Goal: Find specific page/section: Find specific page/section

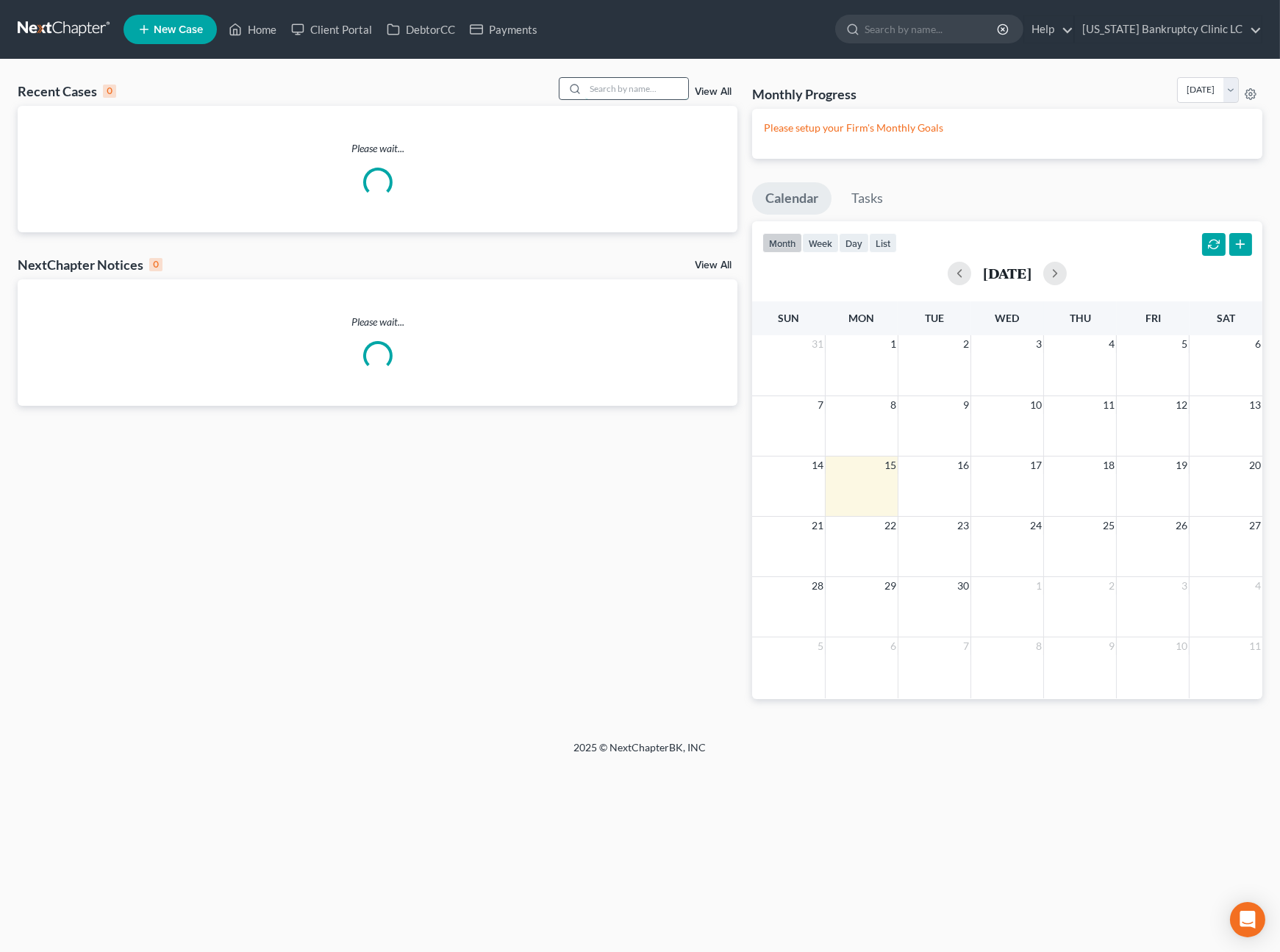
click at [651, 93] on input "search" at bounding box center [636, 88] width 103 height 21
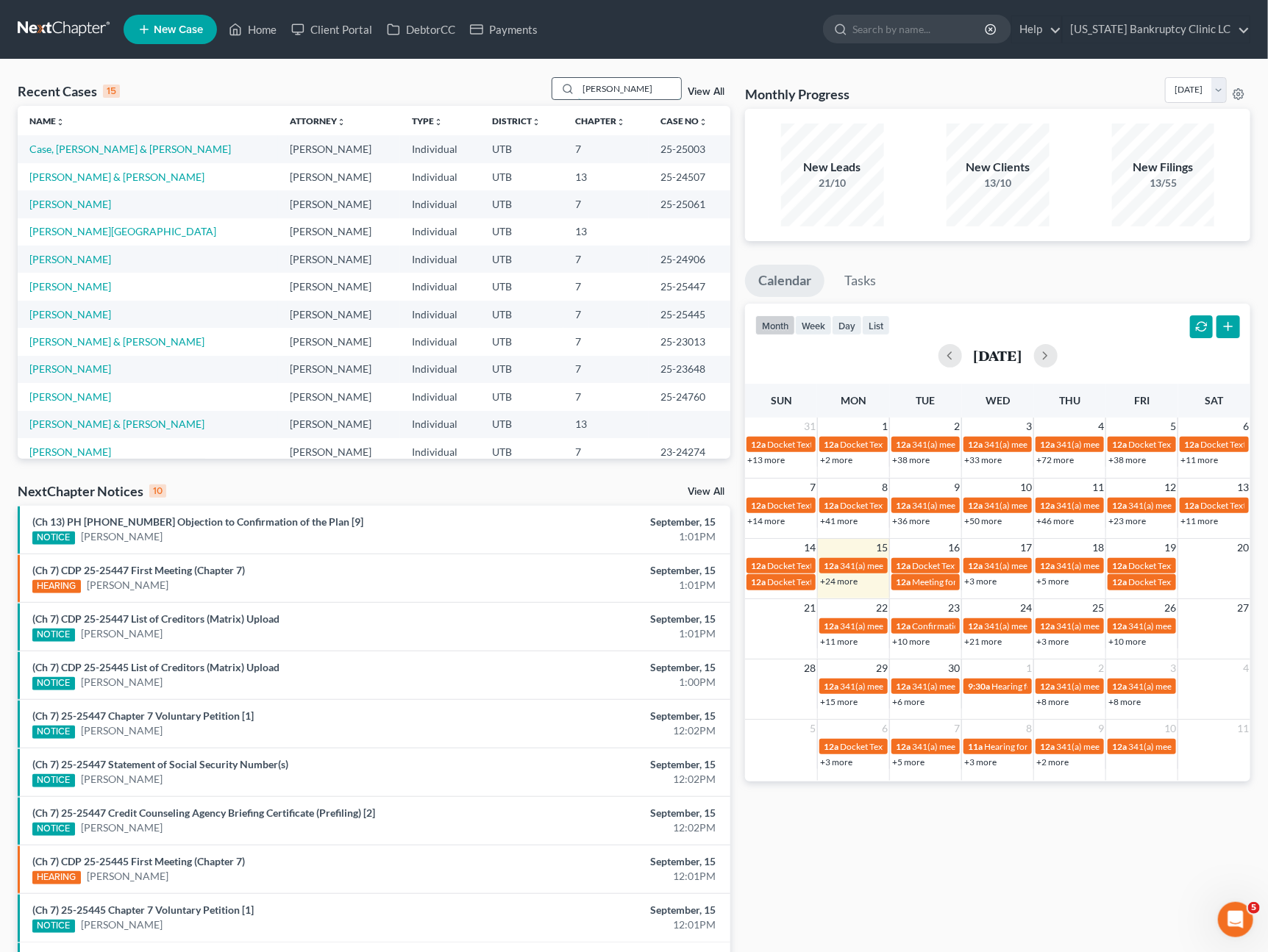
type input "[PERSON_NAME]"
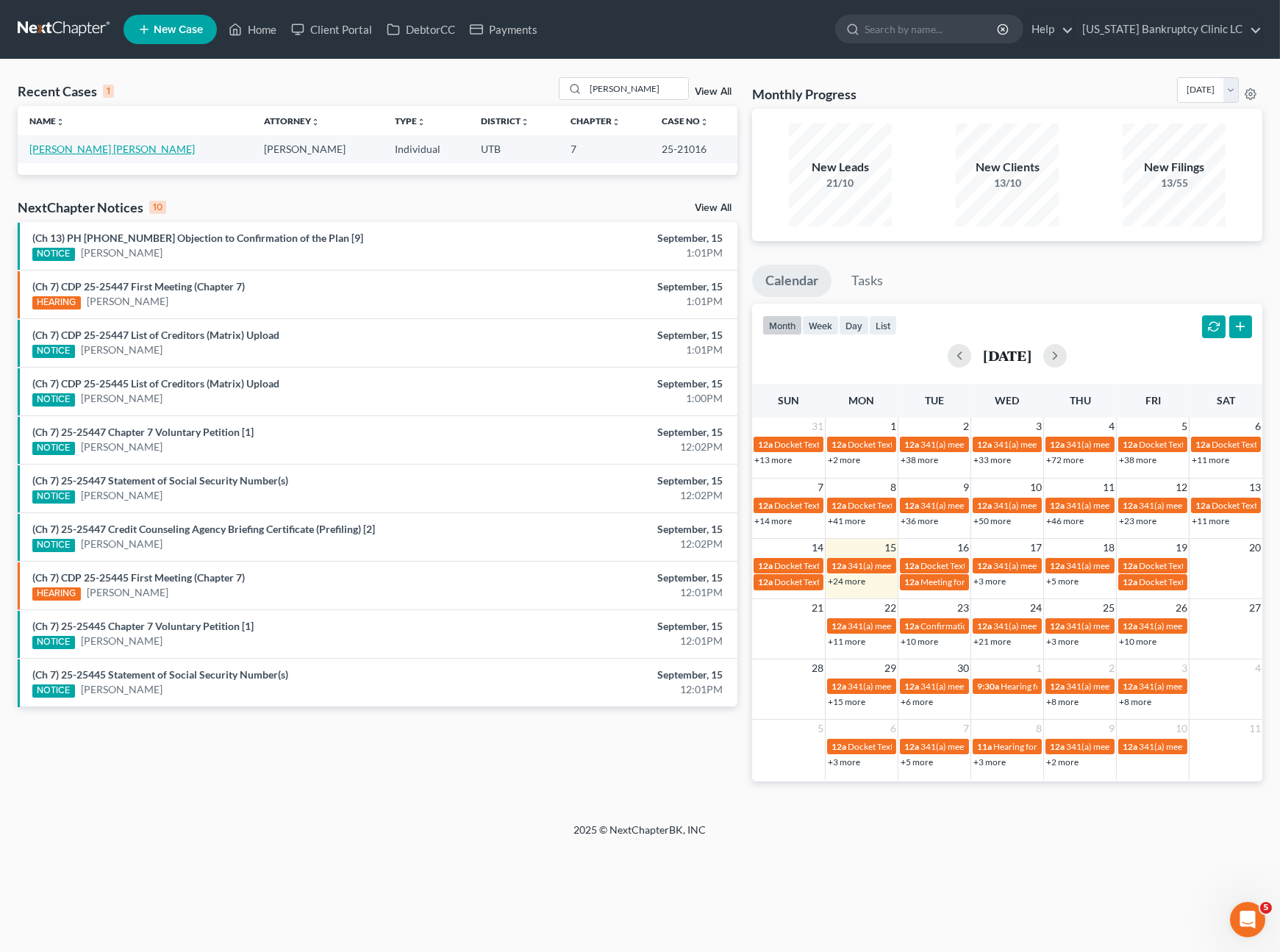
click at [75, 151] on link "[PERSON_NAME] [PERSON_NAME]" at bounding box center [112, 149] width 166 height 13
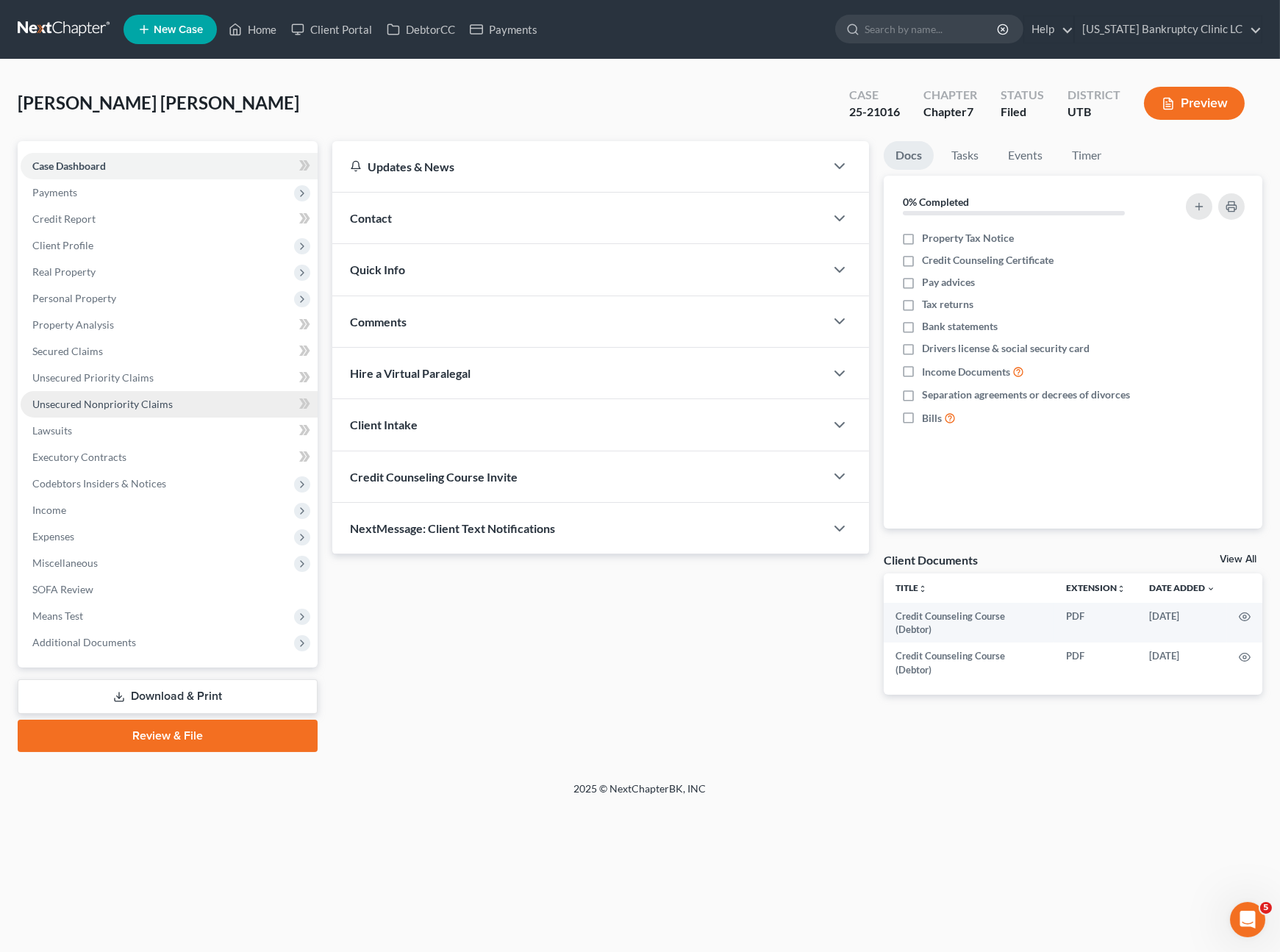
click at [138, 408] on span "Unsecured Nonpriority Claims" at bounding box center [102, 404] width 141 height 13
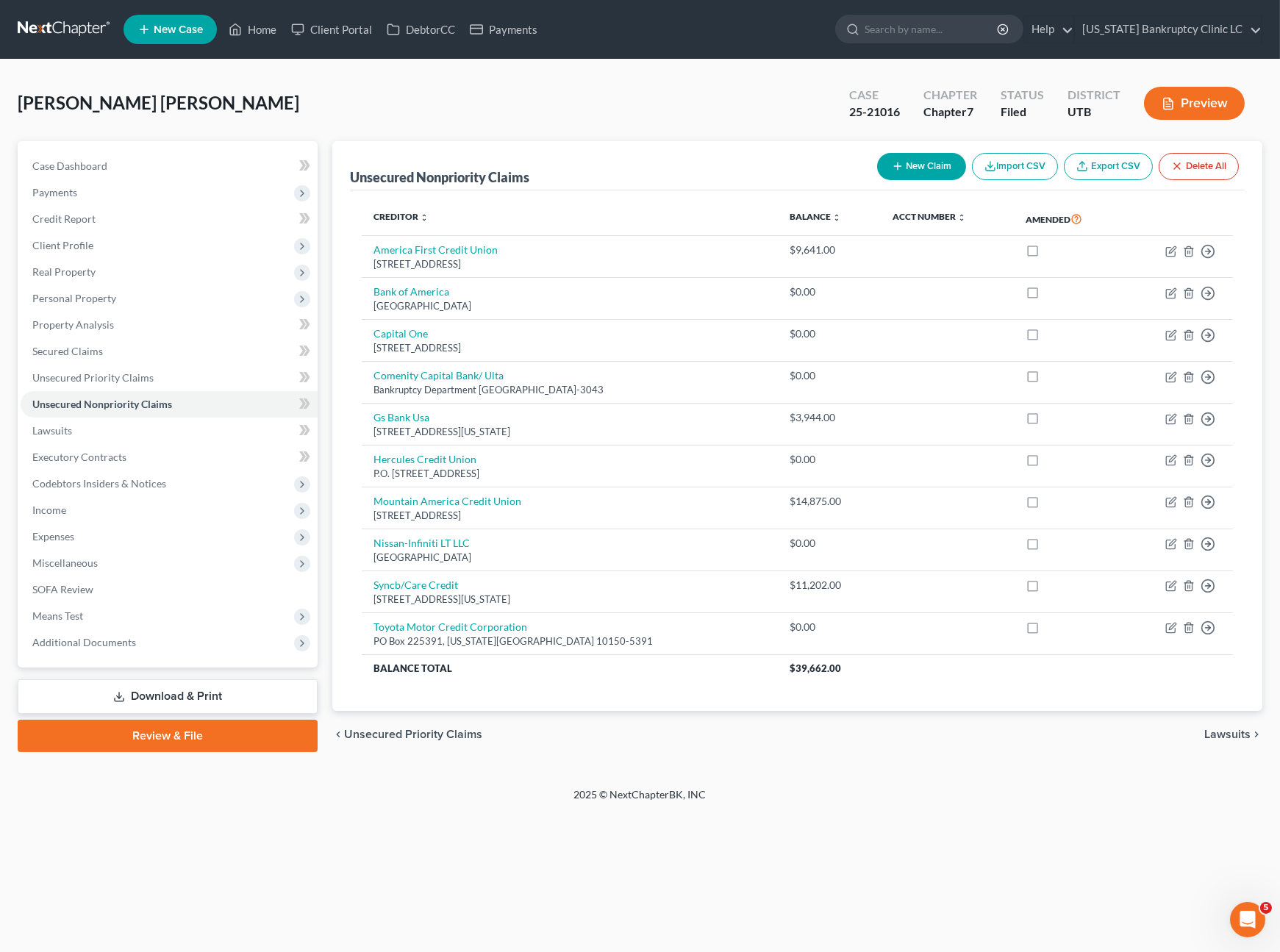
click at [428, 885] on div "Home New Case Client Portal DebtorCC Payments [US_STATE] Bankruptcy Clinic LC […" at bounding box center [640, 476] width 1280 height 952
click at [120, 485] on span "Codebtors Insiders & Notices" at bounding box center [99, 483] width 134 height 13
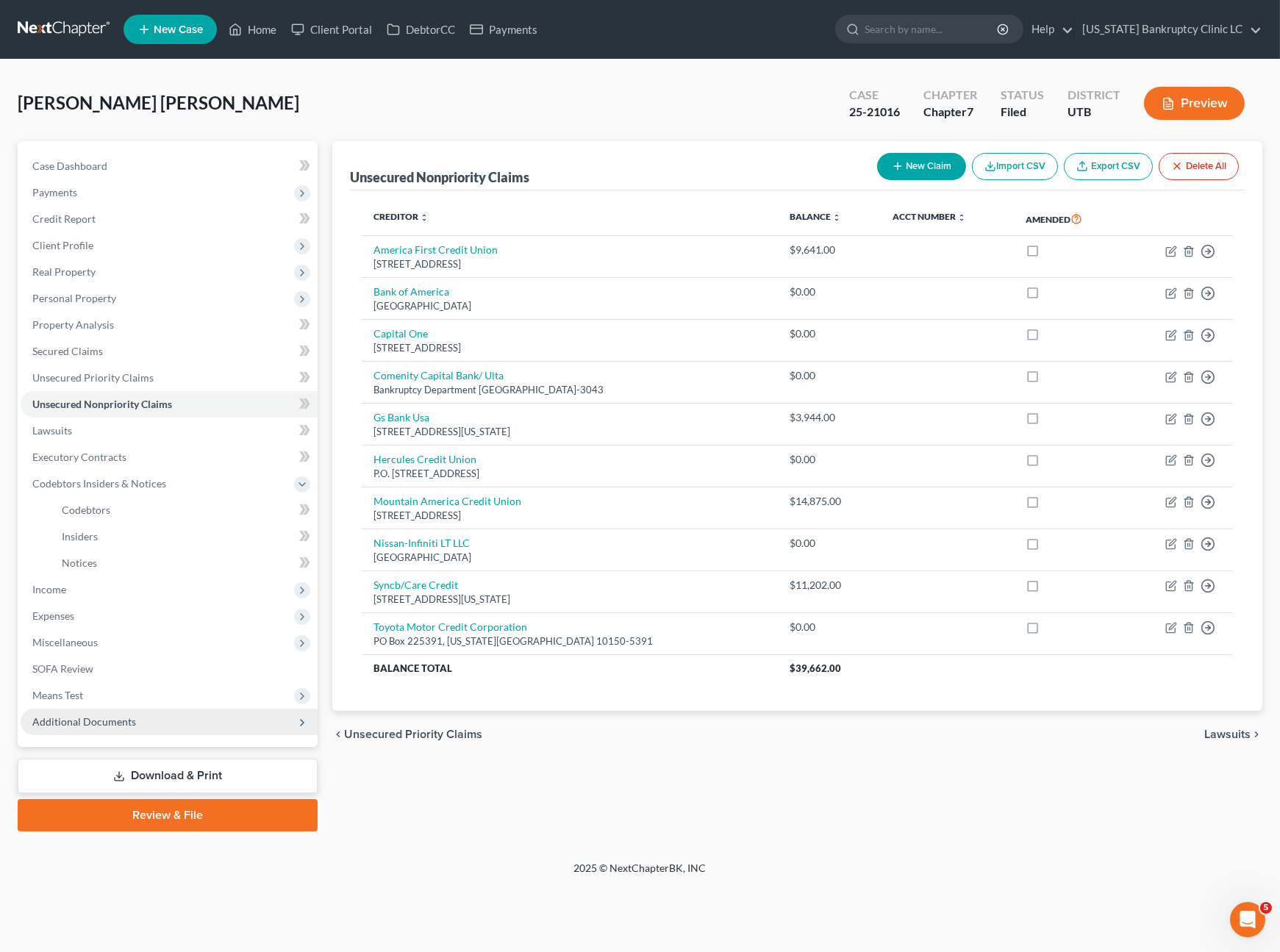
click at [145, 726] on span "Additional Documents" at bounding box center [169, 722] width 297 height 27
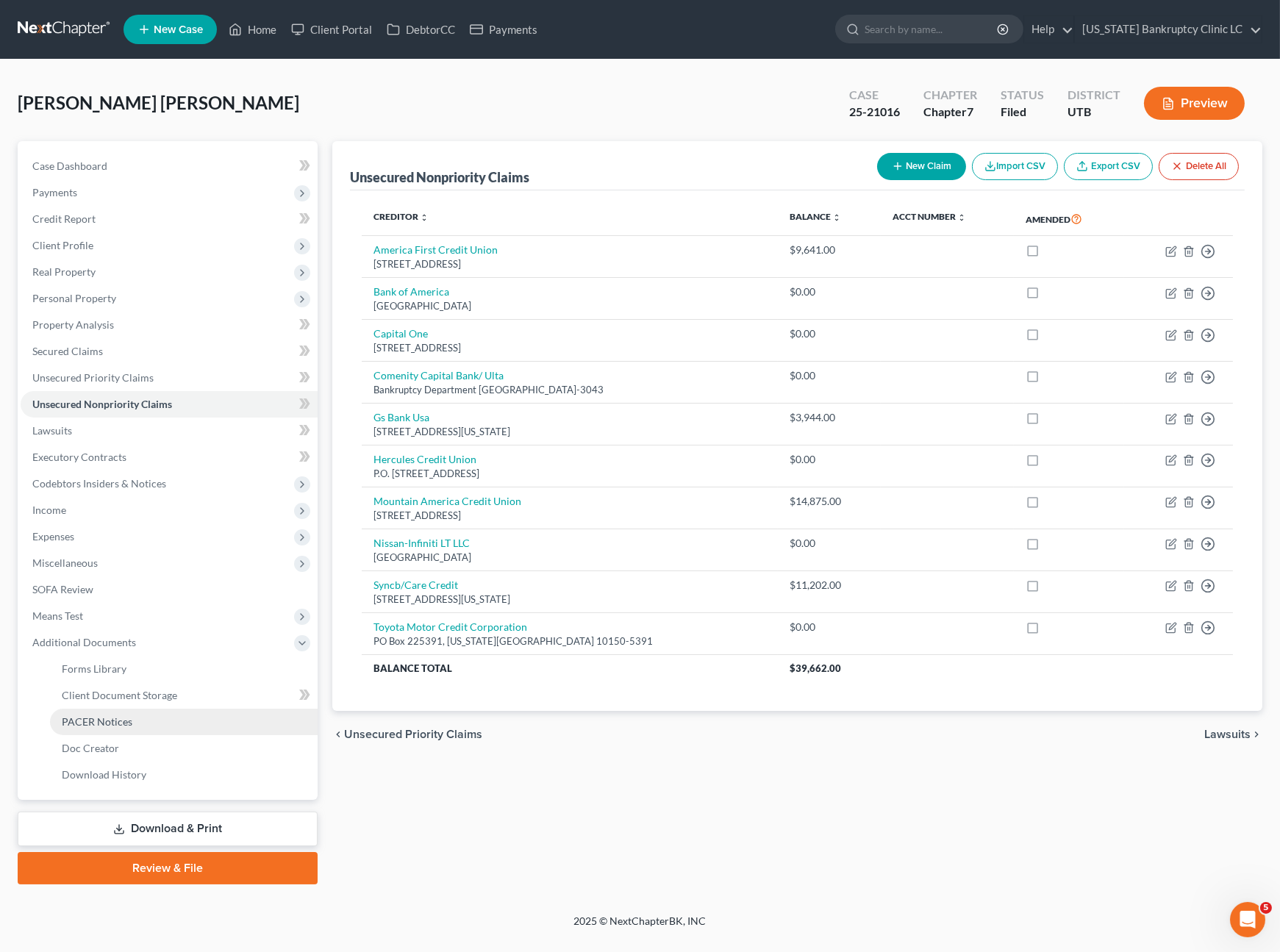
click at [112, 719] on span "PACER Notices" at bounding box center [97, 722] width 71 height 13
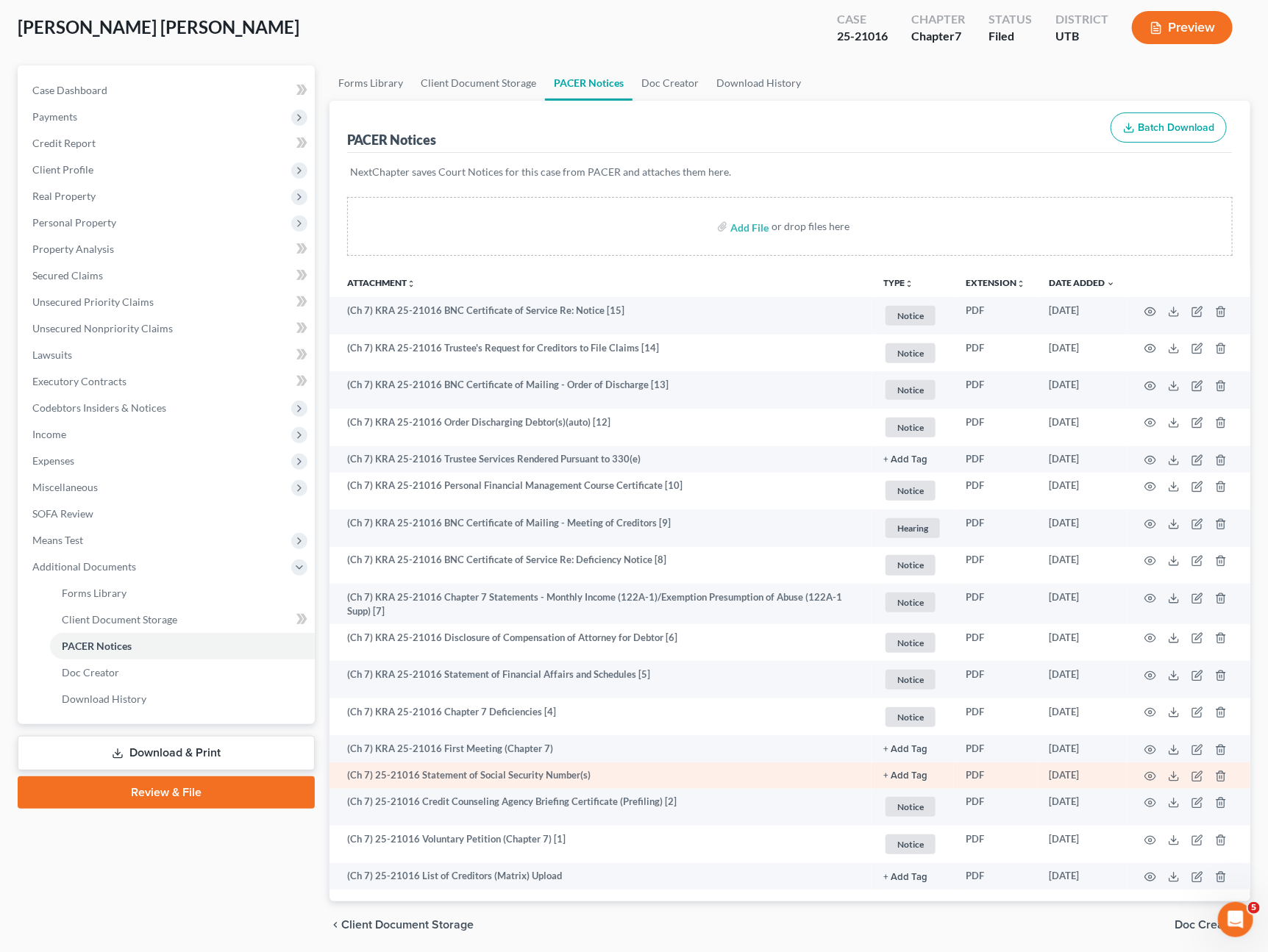
scroll to position [82, 0]
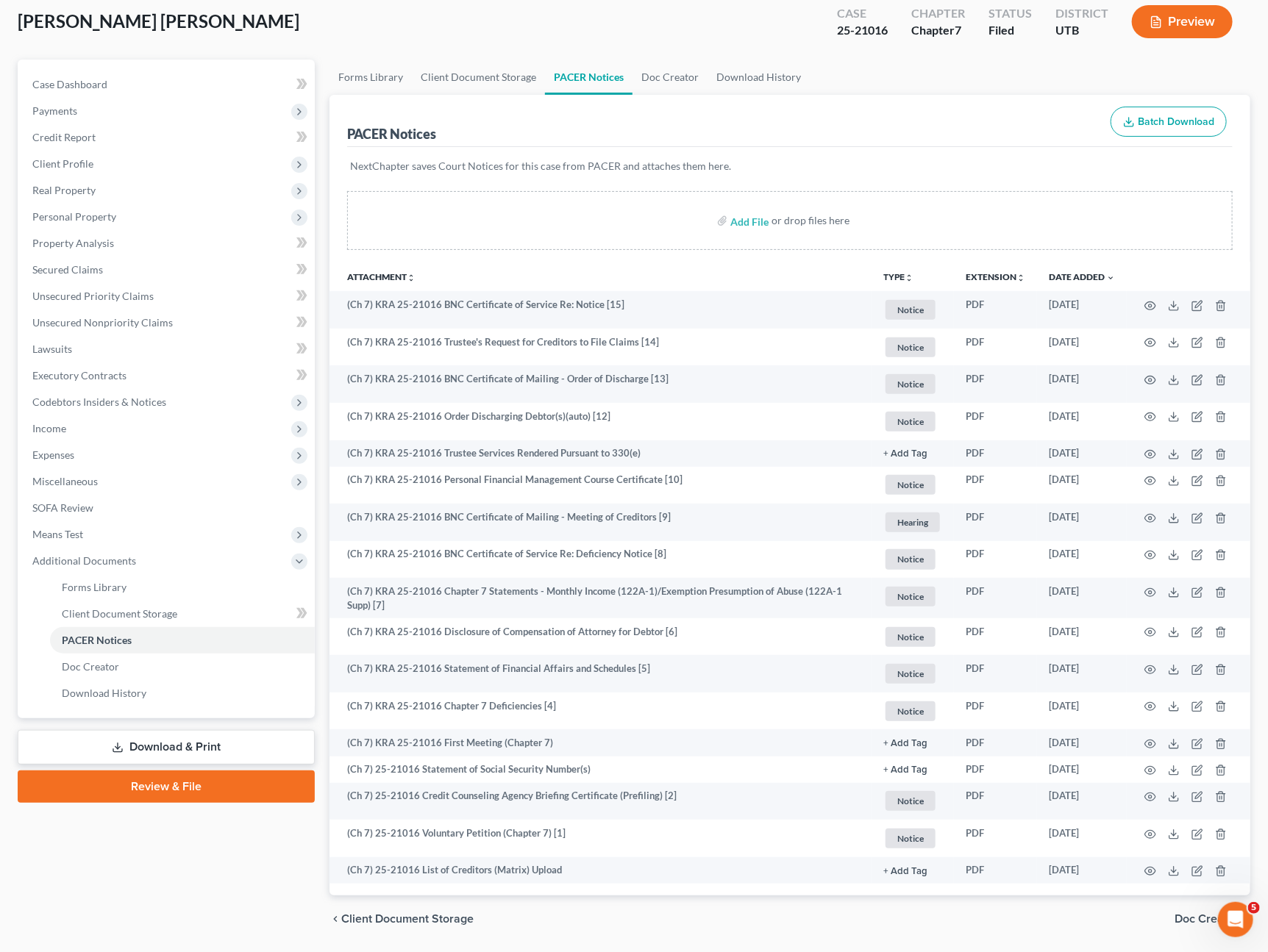
click at [740, 134] on div "PACER Notices Batch Download" at bounding box center [790, 121] width 885 height 53
click at [114, 310] on link "Unsecured Nonpriority Claims" at bounding box center [167, 323] width 294 height 27
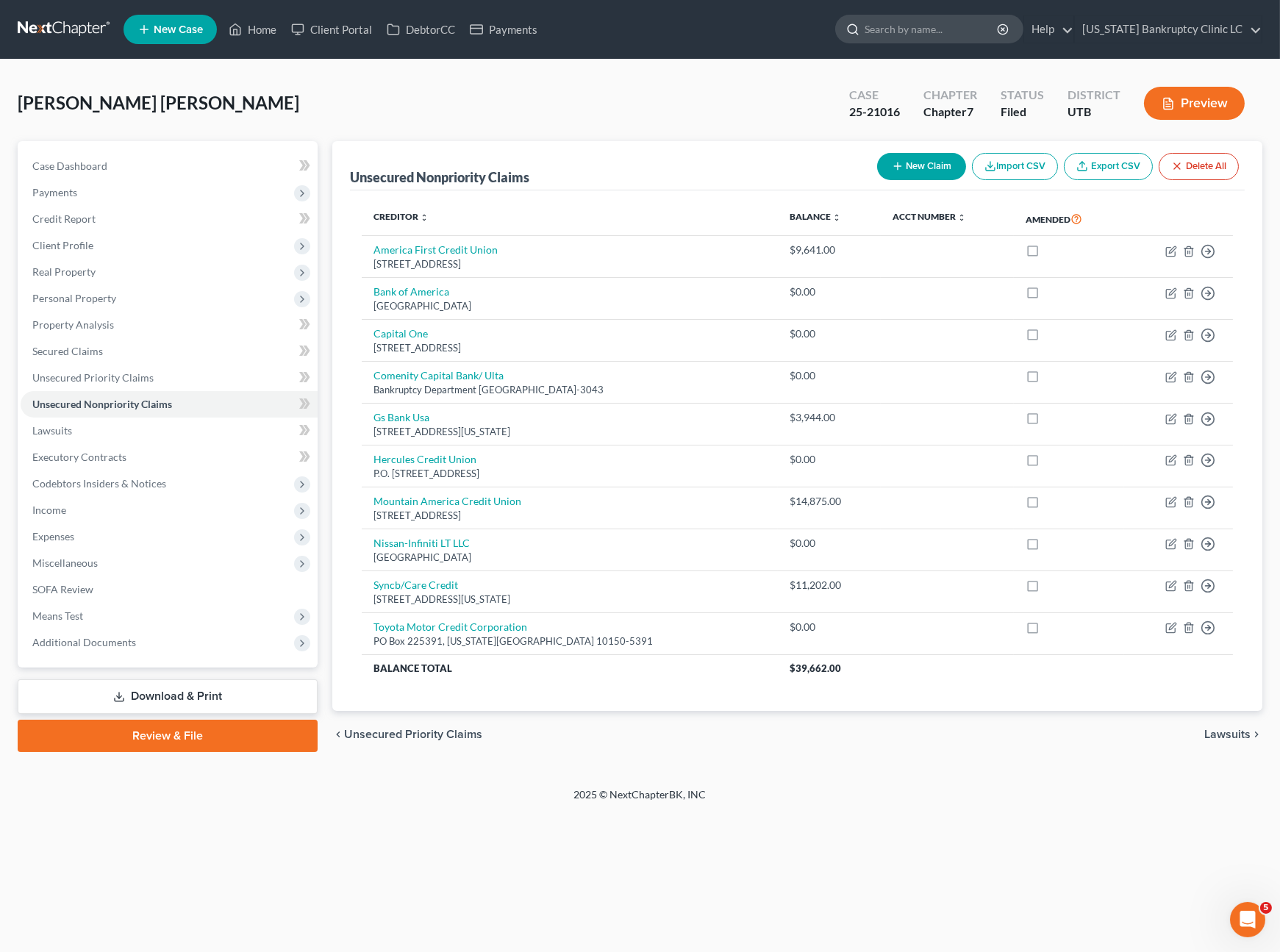
click at [970, 40] on input "search" at bounding box center [932, 29] width 134 height 27
type input "[PERSON_NAME]"
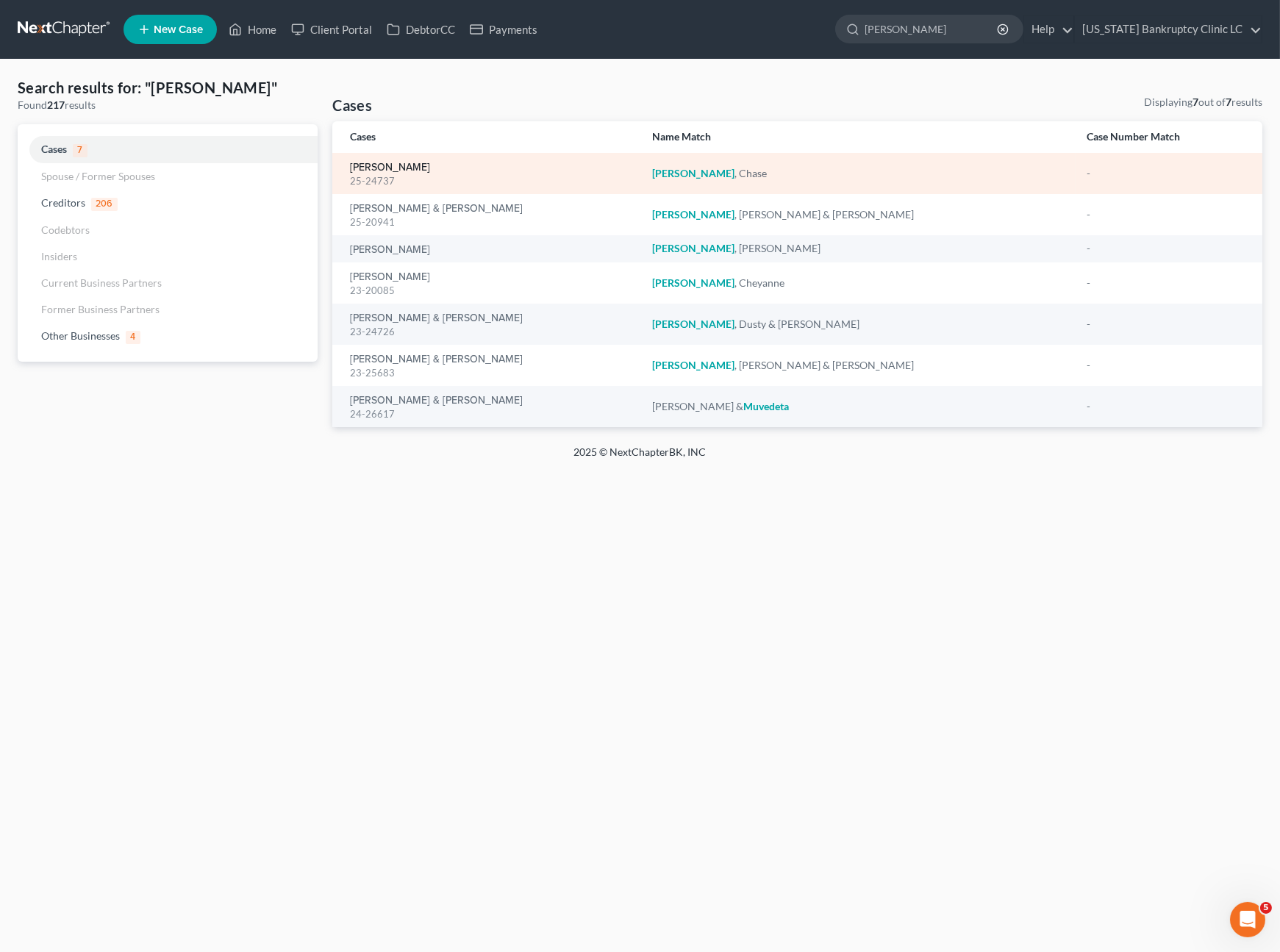
click at [365, 165] on link "[PERSON_NAME]" at bounding box center [391, 167] width 80 height 10
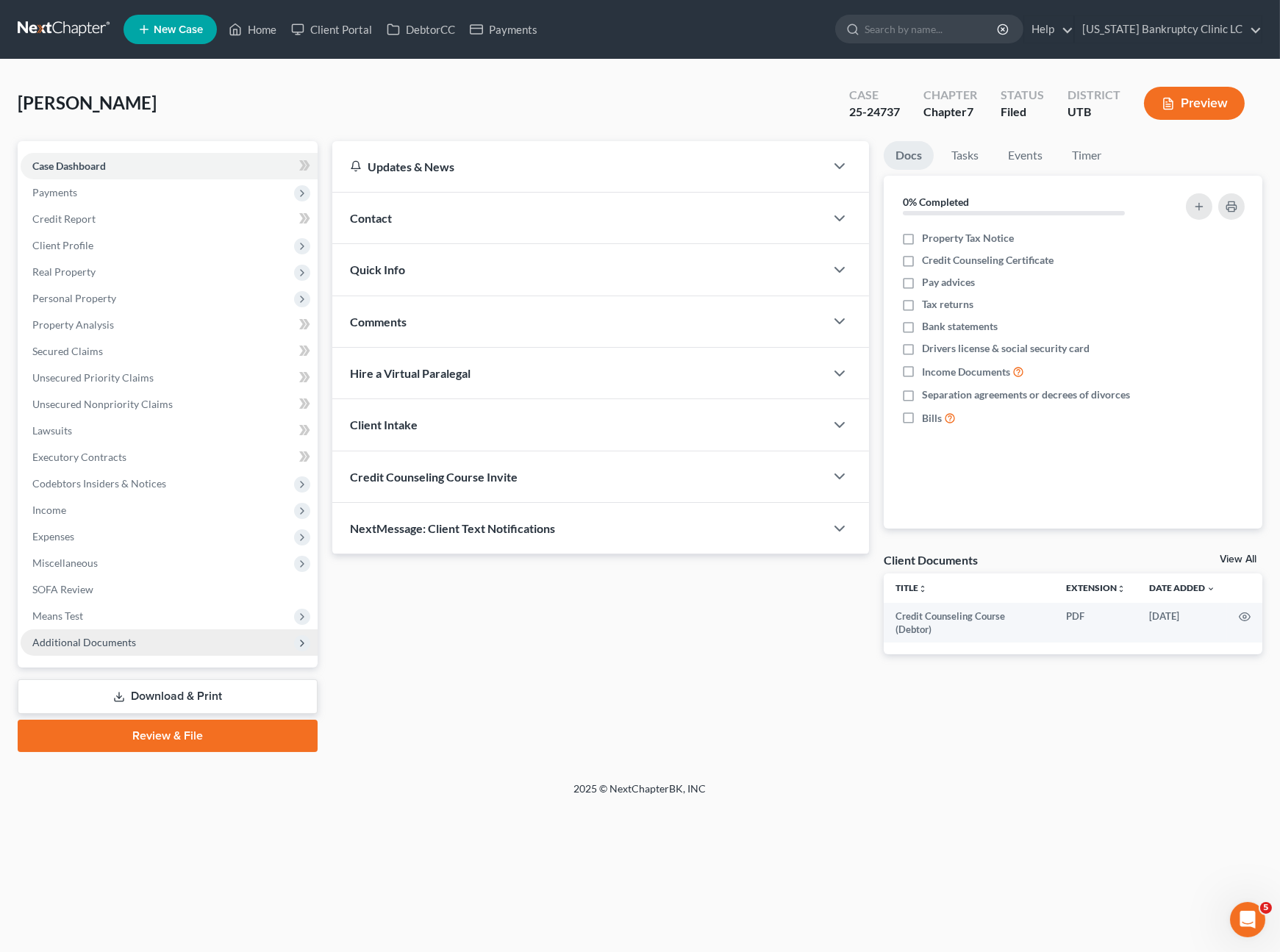
drag, startPoint x: 97, startPoint y: 643, endPoint x: 108, endPoint y: 656, distance: 17.0
click at [98, 642] on span "Additional Documents" at bounding box center [84, 643] width 104 height 13
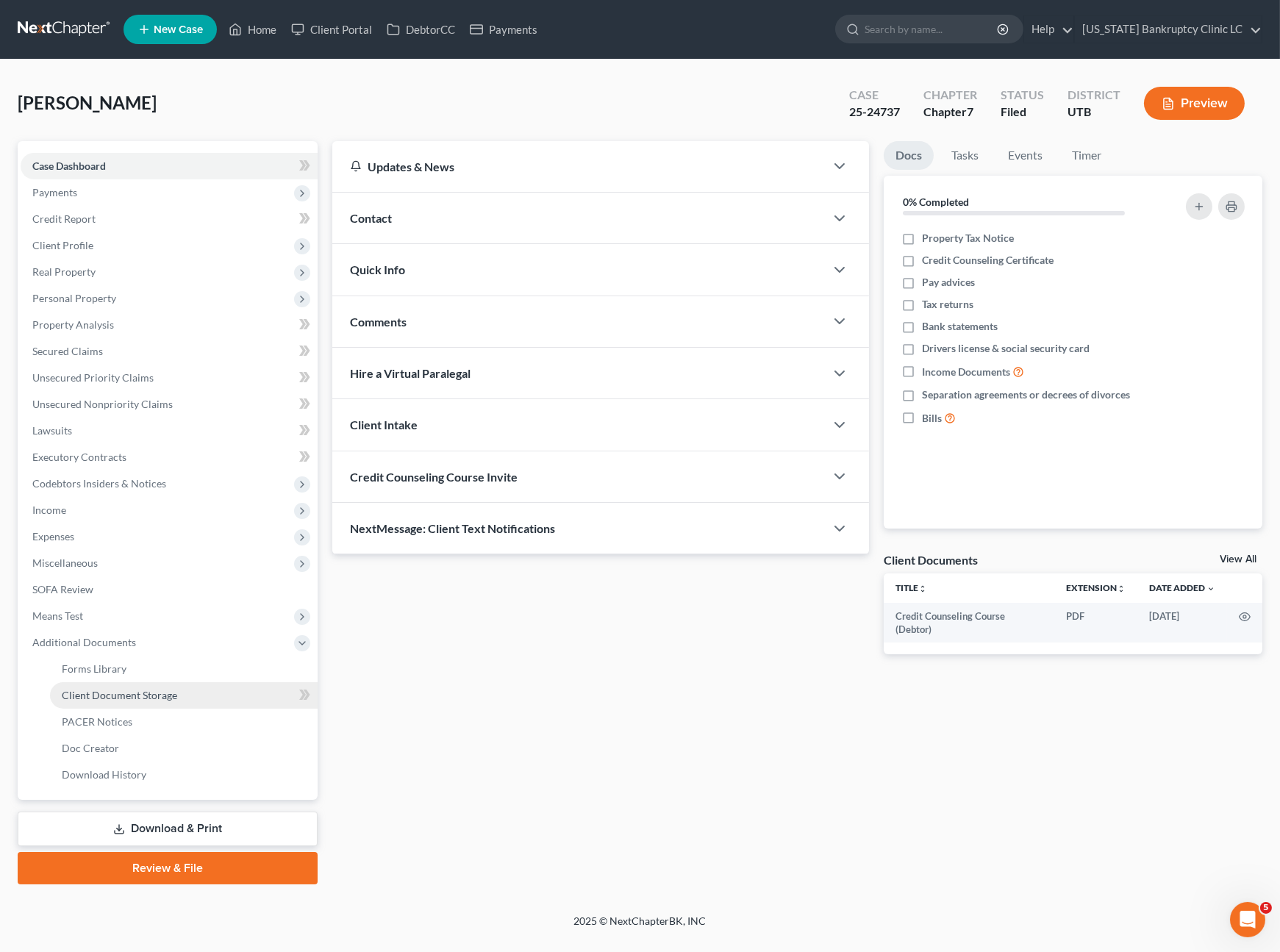
click at [129, 698] on span "Client Document Storage" at bounding box center [119, 695] width 116 height 13
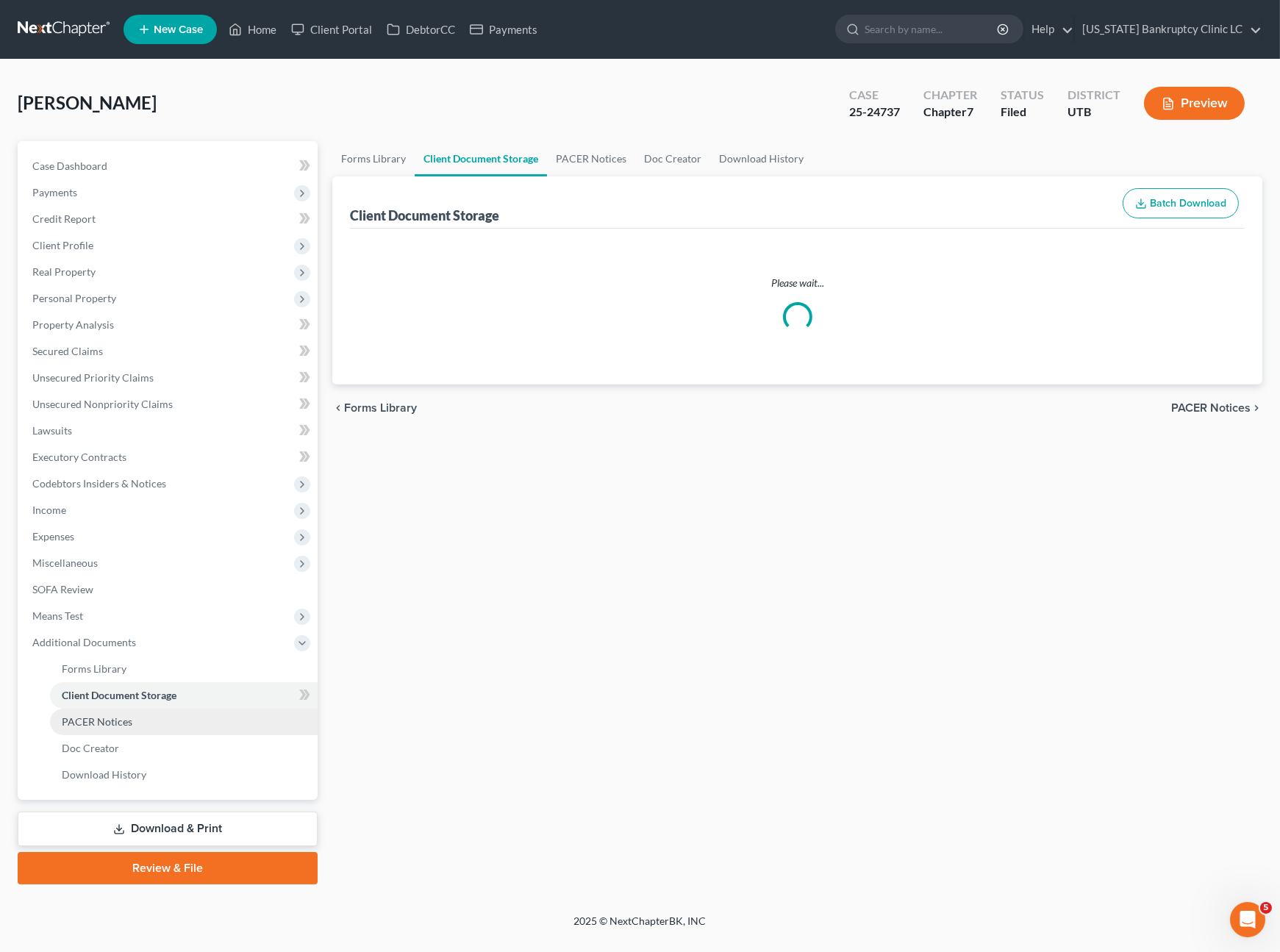
click at [125, 710] on link "PACER Notices" at bounding box center [184, 722] width 268 height 27
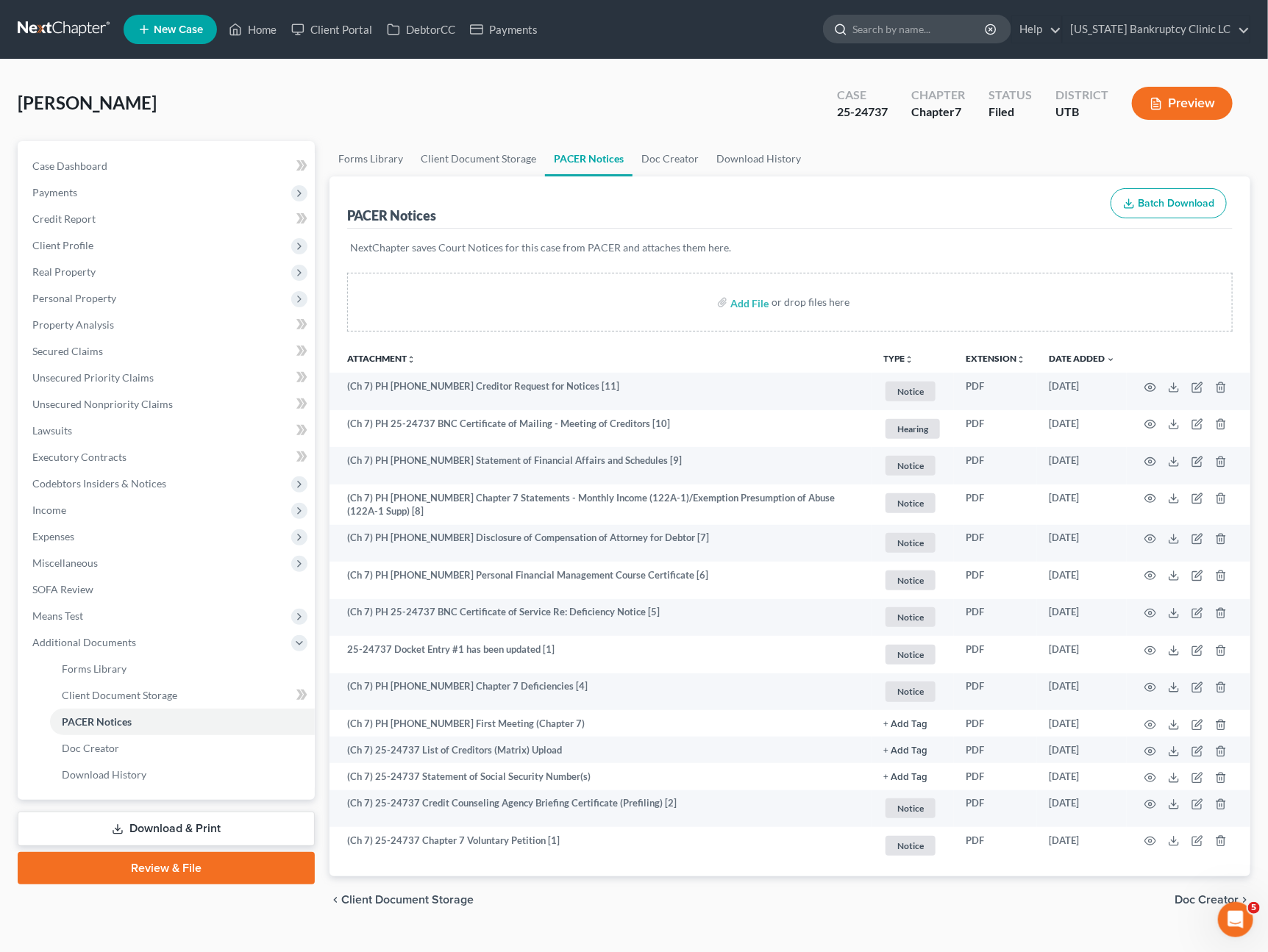
click at [914, 35] on input "search" at bounding box center [919, 29] width 134 height 27
type input "[PERSON_NAME]"
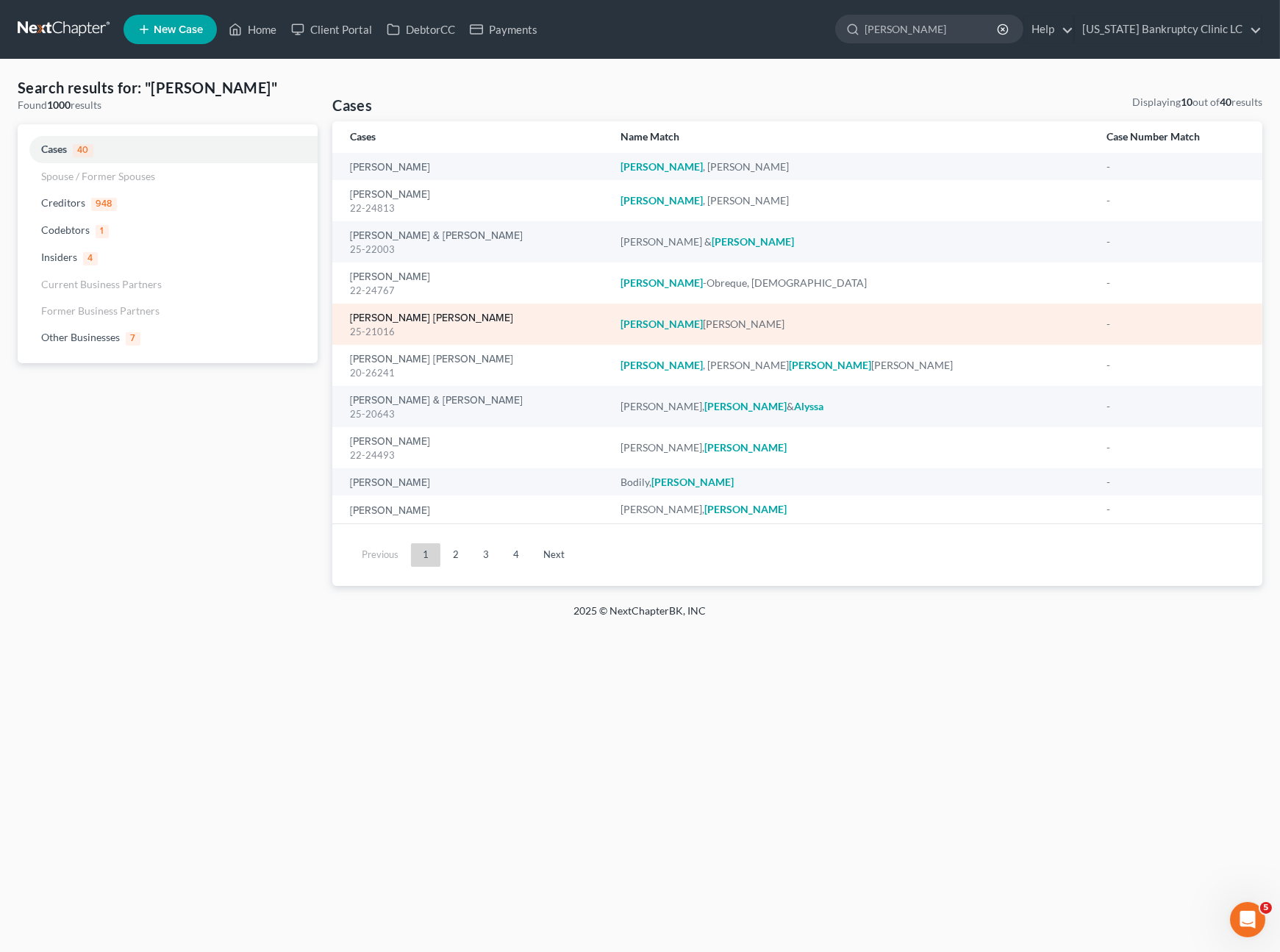
click at [438, 317] on link "[PERSON_NAME] [PERSON_NAME]" at bounding box center [432, 318] width 163 height 10
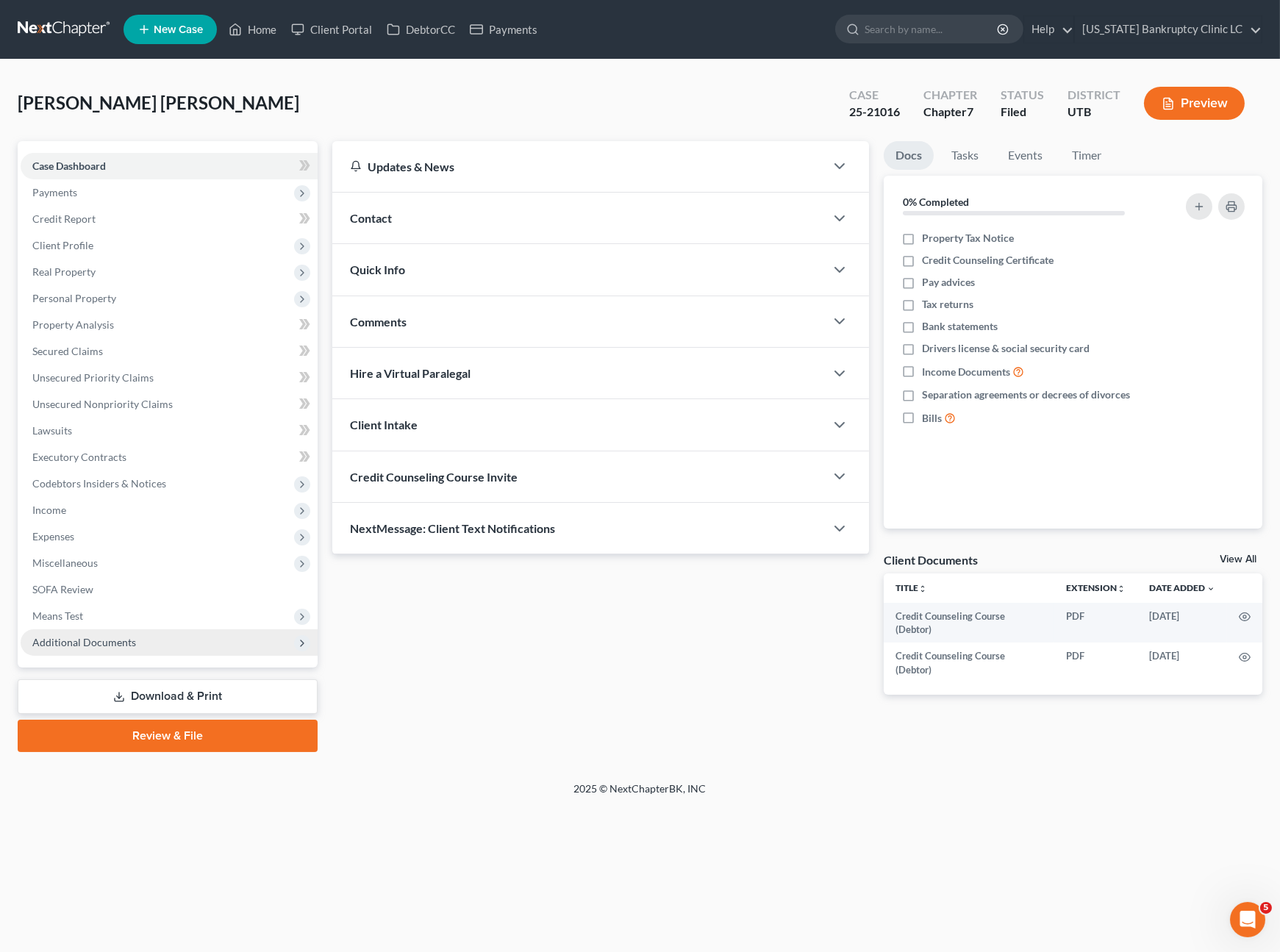
click at [141, 637] on span "Additional Documents" at bounding box center [169, 643] width 297 height 27
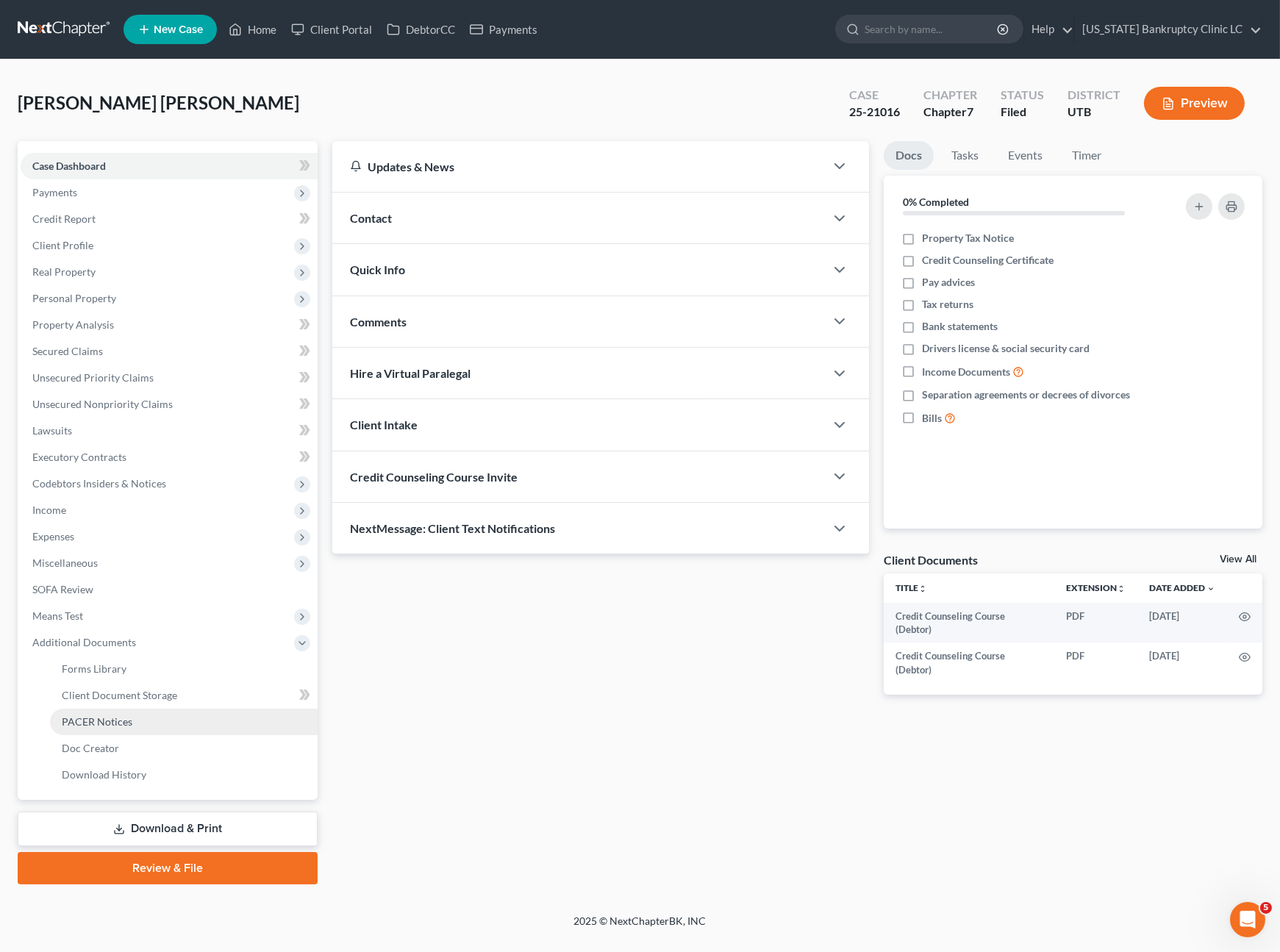
click at [125, 723] on span "PACER Notices" at bounding box center [97, 722] width 71 height 13
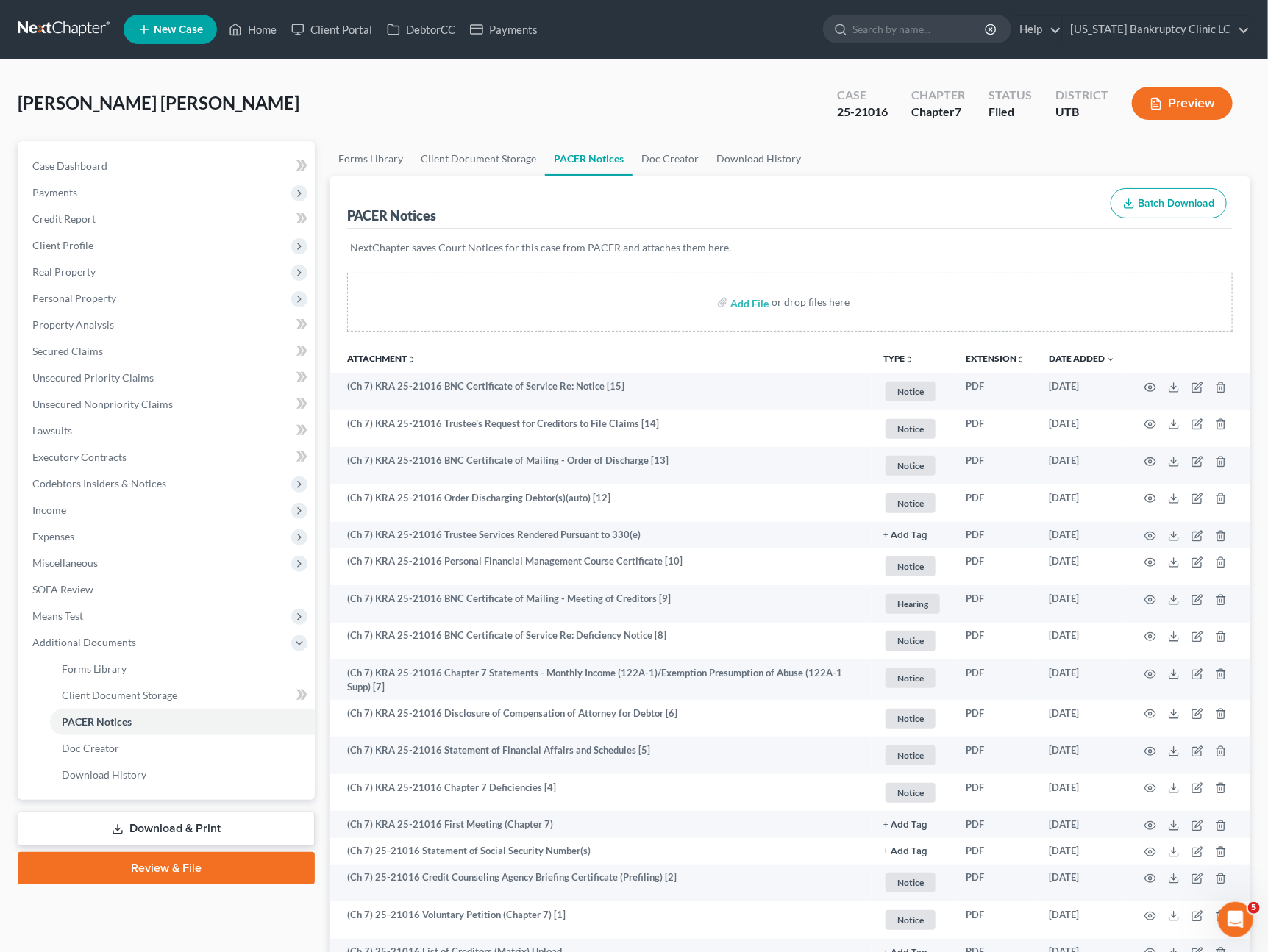
click at [1079, 144] on ul "Forms Library Client Document Storage PACER Notices Doc Creator Download History" at bounding box center [790, 159] width 921 height 35
